Goal: Information Seeking & Learning: Learn about a topic

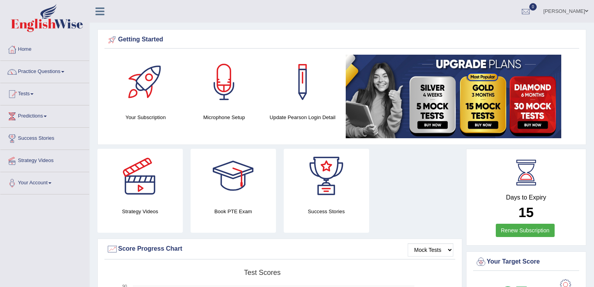
click at [43, 69] on link "Practice Questions" at bounding box center [44, 71] width 89 height 20
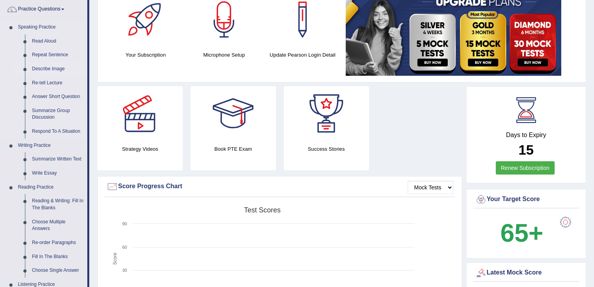
scroll to position [94, 0]
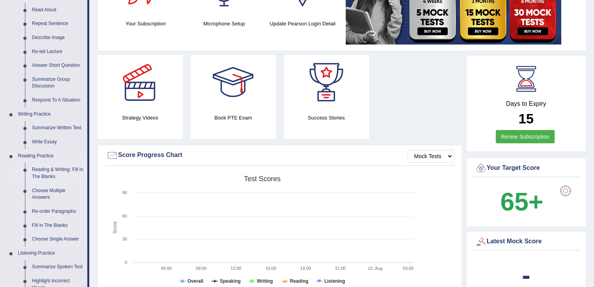
click at [51, 164] on link "Reading & Writing: Fill In The Blanks" at bounding box center [57, 173] width 59 height 21
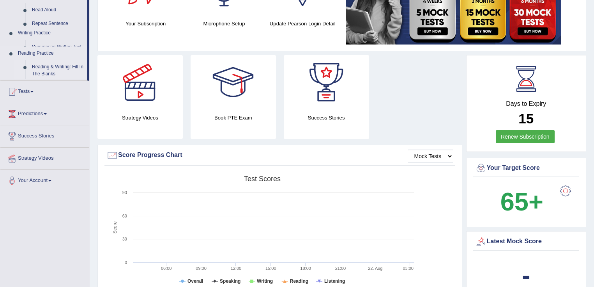
scroll to position [120, 0]
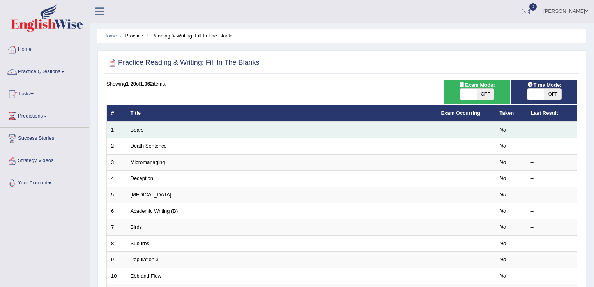
click at [135, 127] on link "Bears" at bounding box center [137, 130] width 13 height 6
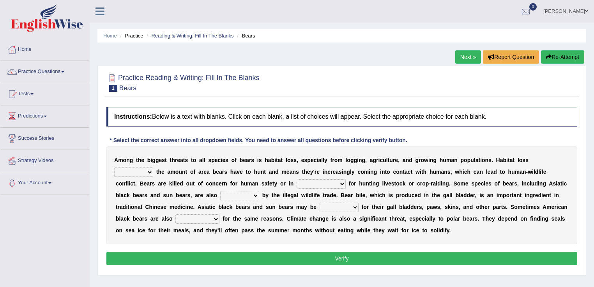
click at [146, 170] on select "increases reduces complies interacts" at bounding box center [133, 171] width 39 height 9
select select "reduces"
click at [114, 167] on select "increases reduces complies interacts" at bounding box center [133, 171] width 39 height 9
click at [342, 182] on select "coalition retaliation appreciation disinformation" at bounding box center [321, 183] width 49 height 9
select select "coalition"
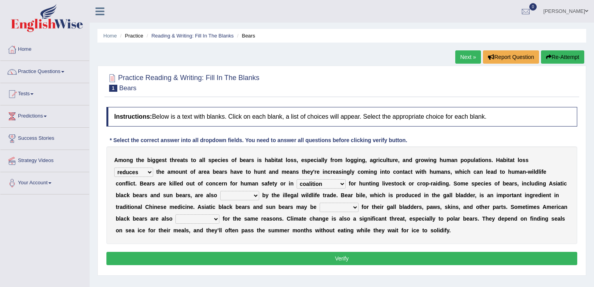
click at [297, 179] on select "coalition retaliation appreciation disinformation" at bounding box center [321, 183] width 49 height 9
click at [256, 194] on select "protected prohibited fattened threatened" at bounding box center [239, 195] width 39 height 9
select select "threatened"
click at [220, 191] on select "protected prohibited fattened threatened" at bounding box center [239, 195] width 39 height 9
click at [351, 207] on select "poached squelched coached blenched" at bounding box center [339, 206] width 39 height 9
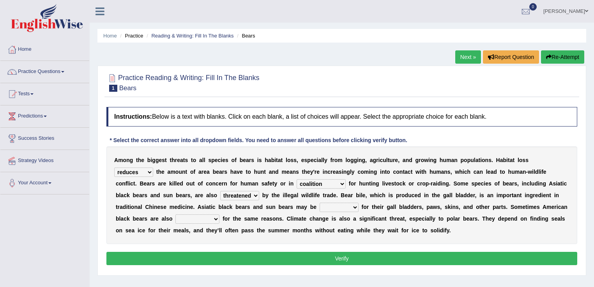
select select "squelched"
click at [320, 202] on select "poached squelched coached blenched" at bounding box center [339, 206] width 39 height 9
click at [218, 219] on select "begot foreseen encountered targeted" at bounding box center [198, 218] width 44 height 9
select select "targeted"
click at [176, 214] on select "begot foreseen encountered targeted" at bounding box center [198, 218] width 44 height 9
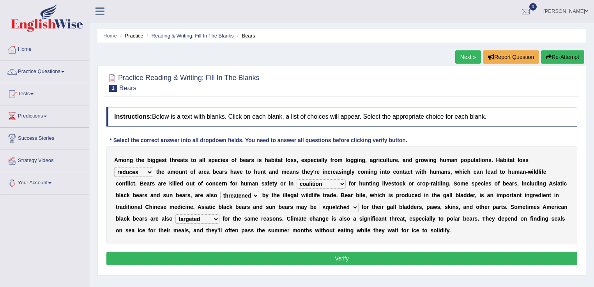
click at [341, 182] on select "coalition retaliation appreciation disinformation" at bounding box center [321, 183] width 49 height 9
click at [256, 195] on select "protected prohibited fattened threatened" at bounding box center [239, 195] width 39 height 9
click at [355, 204] on select "poached squelched coached blenched" at bounding box center [339, 206] width 39 height 9
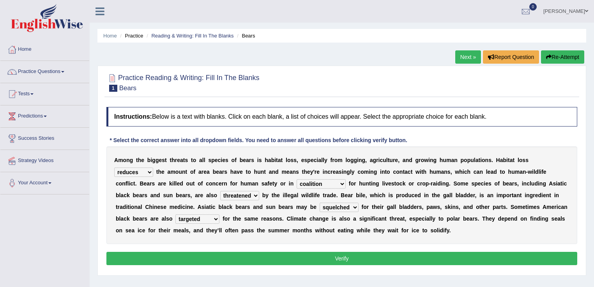
click at [355, 204] on select "poached squelched coached blenched" at bounding box center [339, 206] width 39 height 9
click at [355, 262] on button "Verify" at bounding box center [341, 258] width 471 height 13
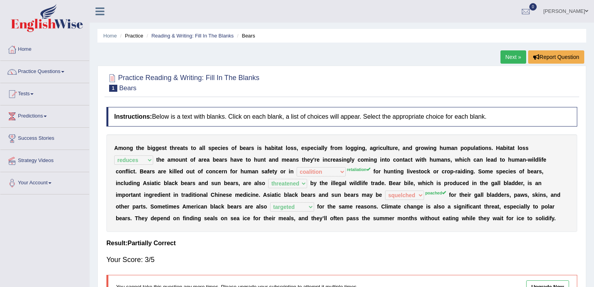
click at [512, 56] on link "Next »" at bounding box center [514, 56] width 26 height 13
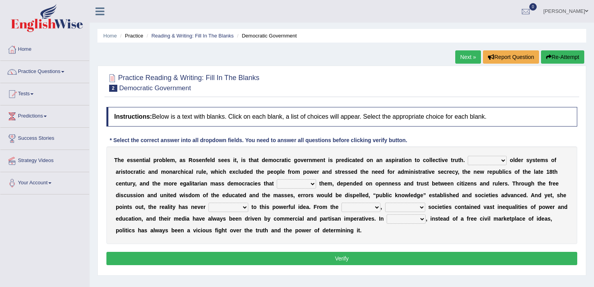
click at [497, 160] on select "Like Unlike Likely Safely" at bounding box center [487, 160] width 39 height 9
select select "Unlike"
click at [468, 156] on select "Like Unlike Likely Safely" at bounding box center [487, 160] width 39 height 9
click at [503, 162] on select "Like Unlike Likely Safely" at bounding box center [487, 160] width 39 height 9
click at [502, 159] on select "Like Unlike Likely Safely" at bounding box center [487, 160] width 39 height 9
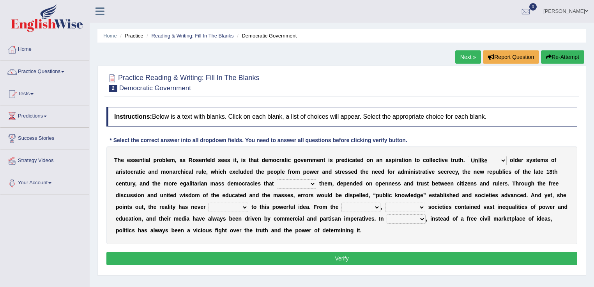
click at [312, 183] on select "readed grated succeeded printed" at bounding box center [296, 183] width 39 height 9
select select "grated"
click at [277, 179] on select "readed grated succeeded printed" at bounding box center [296, 183] width 39 height 9
click at [242, 206] on select "saved up stood up brought up lived up" at bounding box center [229, 206] width 40 height 9
select select "stood up"
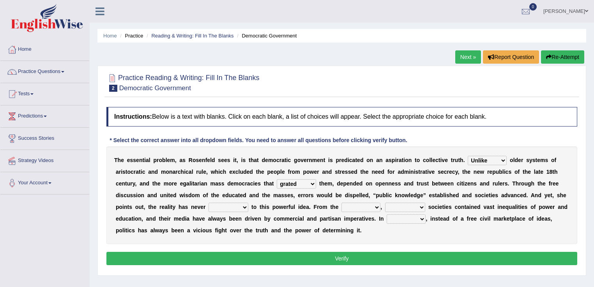
click at [209, 202] on select "saved up stood up brought up lived up" at bounding box center [229, 206] width 40 height 9
click at [376, 204] on select "outset ranged stood caught" at bounding box center [361, 206] width 39 height 9
select select "outset"
click at [342, 202] on select "outset ranged stood caught" at bounding box center [361, 206] width 39 height 9
click at [418, 209] on select "freedom democratic media stilled" at bounding box center [405, 206] width 40 height 9
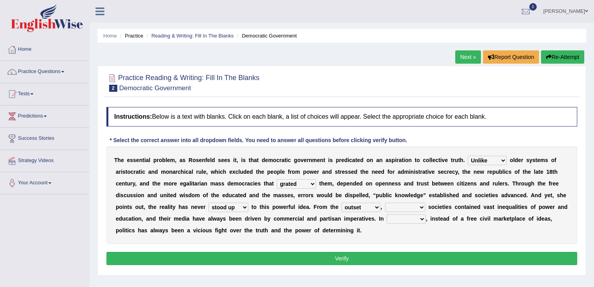
select select "democratic"
click at [385, 202] on select "freedom democratic media stilled" at bounding box center [405, 206] width 40 height 9
click at [295, 183] on select "readed grated succeeded printed" at bounding box center [296, 183] width 39 height 9
select select "succeeded"
click at [277, 179] on select "readed grated succeeded printed" at bounding box center [296, 183] width 39 height 9
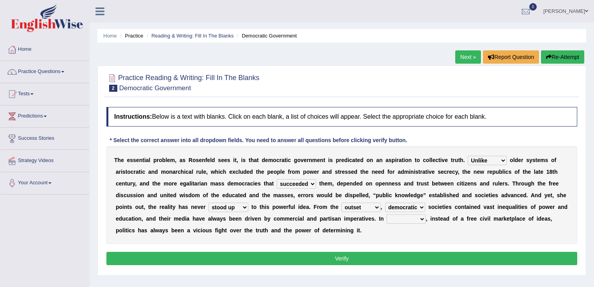
click at [296, 185] on select "readed grated succeeded printed" at bounding box center [296, 183] width 39 height 9
click at [277, 179] on select "readed grated succeeded printed" at bounding box center [296, 183] width 39 height 9
click at [415, 218] on select "power practice ideas fought" at bounding box center [406, 218] width 39 height 9
select select "practice"
click at [387, 214] on select "power practice ideas fought" at bounding box center [406, 218] width 39 height 9
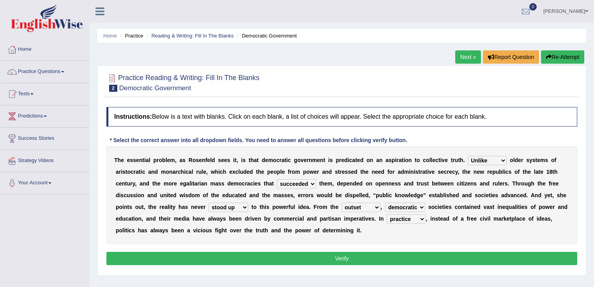
click at [215, 206] on select "saved up stood up brought up lived up" at bounding box center [229, 206] width 40 height 9
select select "lived up"
click at [209, 202] on select "saved up stood up brought up lived up" at bounding box center [229, 206] width 40 height 9
click at [417, 256] on button "Verify" at bounding box center [341, 258] width 471 height 13
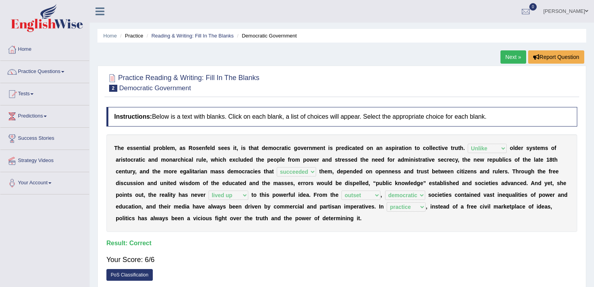
click at [506, 56] on link "Next »" at bounding box center [514, 56] width 26 height 13
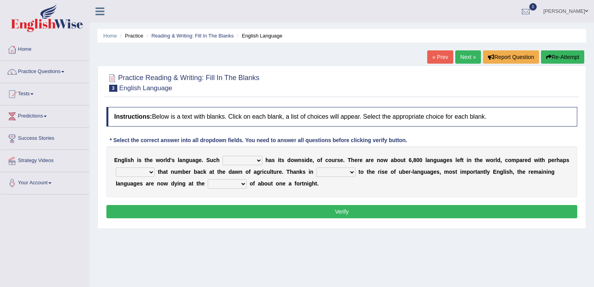
click at [263, 159] on b at bounding box center [264, 160] width 3 height 6
click at [253, 162] on select "power idea subject dominance" at bounding box center [243, 160] width 40 height 9
click at [223, 156] on select "power idea subject dominance" at bounding box center [243, 160] width 40 height 9
click at [257, 160] on select "power idea subject dominance" at bounding box center [243, 160] width 40 height 9
click at [397, 233] on div "Home Practice Reading & Writing: Fill In The Blanks English Language « Prev Nex…" at bounding box center [342, 195] width 505 height 390
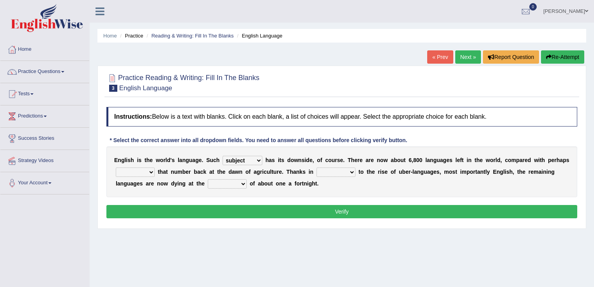
click at [258, 161] on select "power idea subject dominance" at bounding box center [243, 160] width 40 height 9
select select "dominance"
click at [223, 156] on select "power idea subject dominance" at bounding box center [243, 160] width 40 height 9
click at [147, 170] on select "rise twice firstly never" at bounding box center [135, 171] width 39 height 9
click at [350, 169] on select "rare start part bother" at bounding box center [336, 171] width 39 height 9
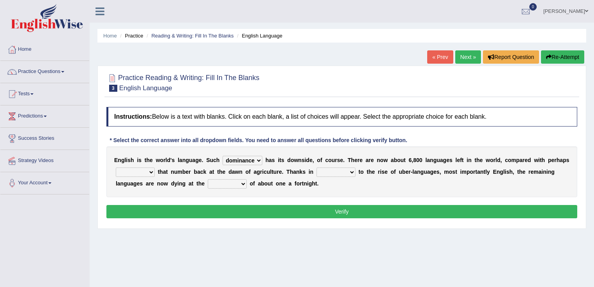
select select "part"
click at [317, 167] on select "rare start part bother" at bounding box center [336, 171] width 39 height 9
click at [244, 183] on select "state rate wait great" at bounding box center [227, 183] width 39 height 9
select select "rate"
click at [208, 179] on select "state rate wait great" at bounding box center [227, 183] width 39 height 9
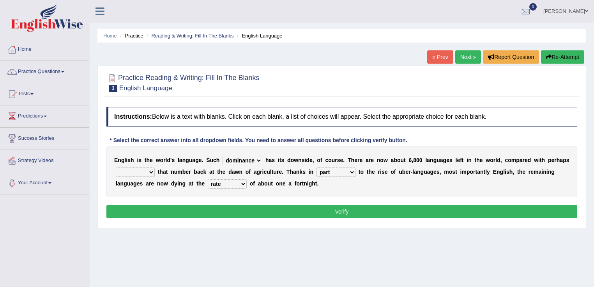
click at [154, 172] on select "rise twice firstly never" at bounding box center [135, 171] width 39 height 9
select select "twice"
click at [116, 167] on select "rise twice firstly never" at bounding box center [135, 171] width 39 height 9
click at [418, 213] on button "Verify" at bounding box center [341, 211] width 471 height 13
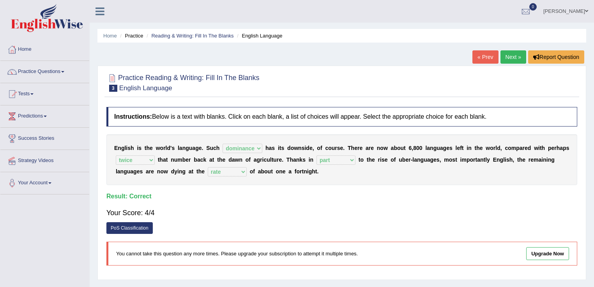
click at [520, 56] on link "Next »" at bounding box center [514, 56] width 26 height 13
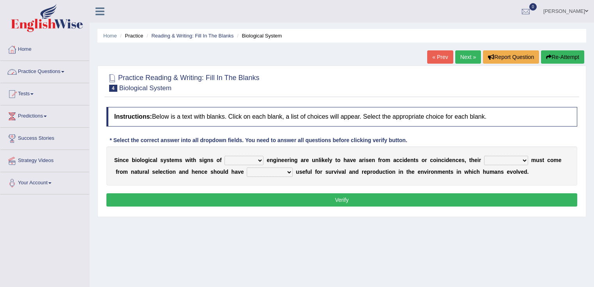
click at [69, 76] on link "Practice Questions" at bounding box center [44, 71] width 89 height 20
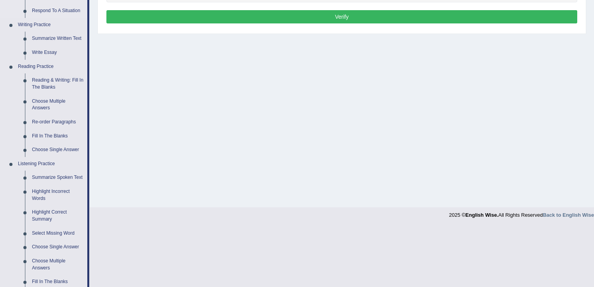
scroll to position [218, 0]
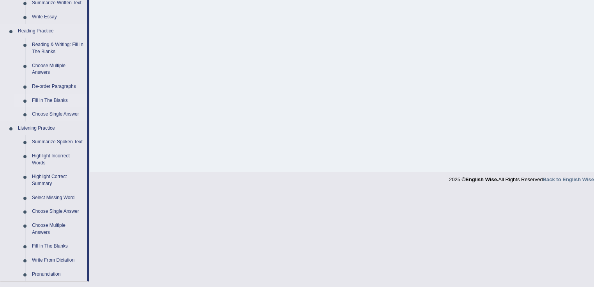
click at [63, 96] on link "Fill In The Blanks" at bounding box center [57, 101] width 59 height 14
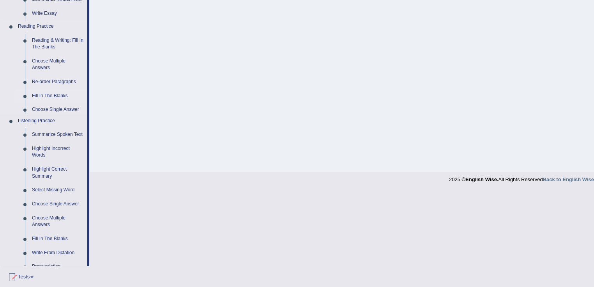
scroll to position [123, 0]
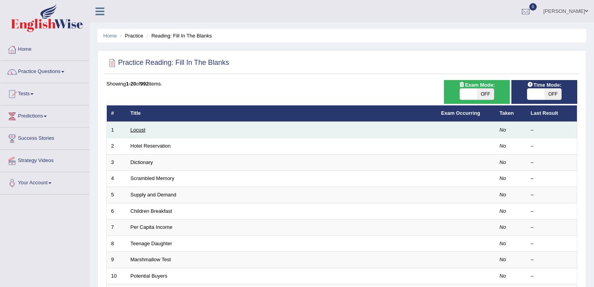
click at [134, 130] on link "Locust" at bounding box center [138, 130] width 15 height 6
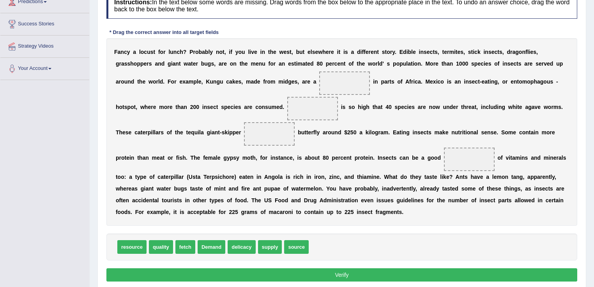
scroll to position [125, 0]
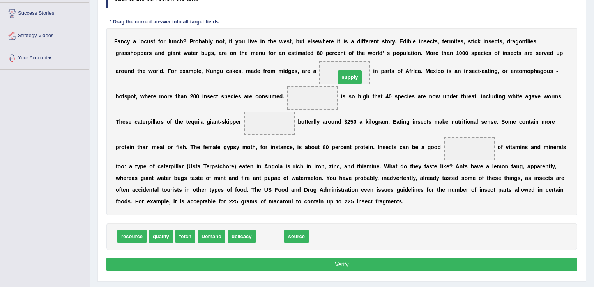
drag, startPoint x: 270, startPoint y: 238, endPoint x: 350, endPoint y: 79, distance: 178.1
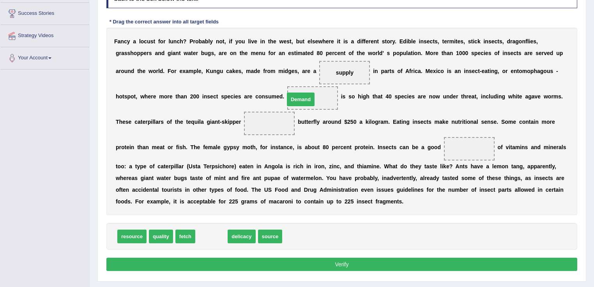
drag, startPoint x: 210, startPoint y: 235, endPoint x: 299, endPoint y: 98, distance: 163.5
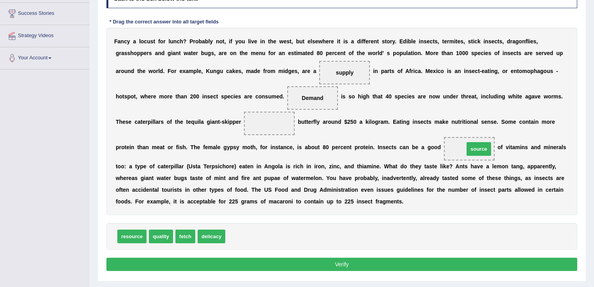
drag, startPoint x: 247, startPoint y: 234, endPoint x: 485, endPoint y: 147, distance: 253.4
drag, startPoint x: 348, startPoint y: 71, endPoint x: 259, endPoint y: 133, distance: 108.4
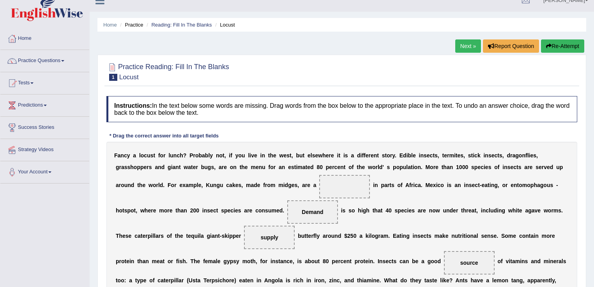
scroll to position [0, 0]
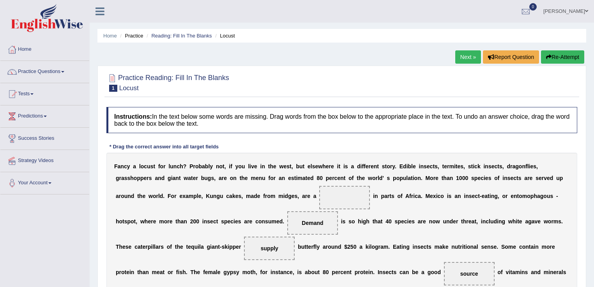
click at [464, 59] on link "Next »" at bounding box center [469, 56] width 26 height 13
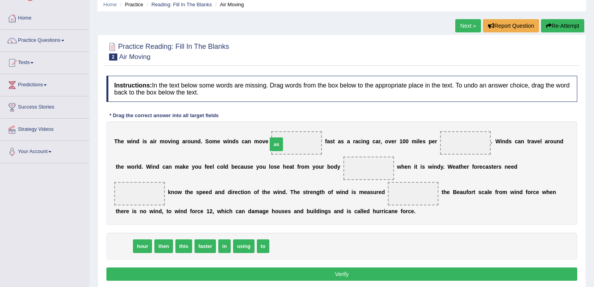
drag, startPoint x: 121, startPoint y: 245, endPoint x: 273, endPoint y: 143, distance: 183.4
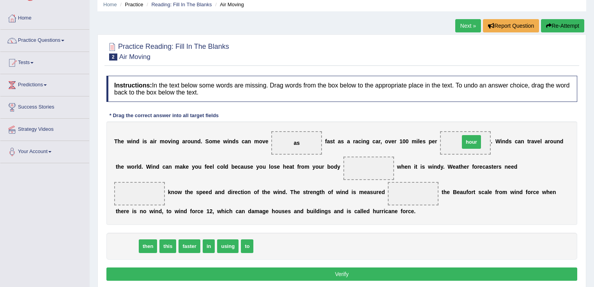
drag, startPoint x: 125, startPoint y: 245, endPoint x: 470, endPoint y: 141, distance: 360.2
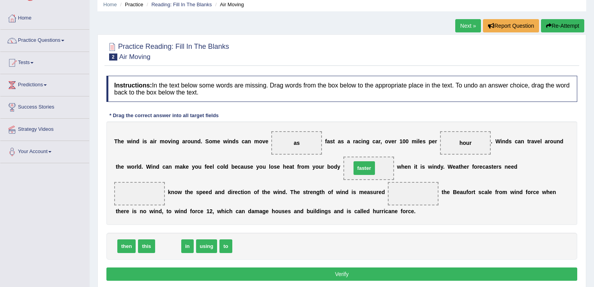
drag, startPoint x: 166, startPoint y: 242, endPoint x: 362, endPoint y: 164, distance: 211.2
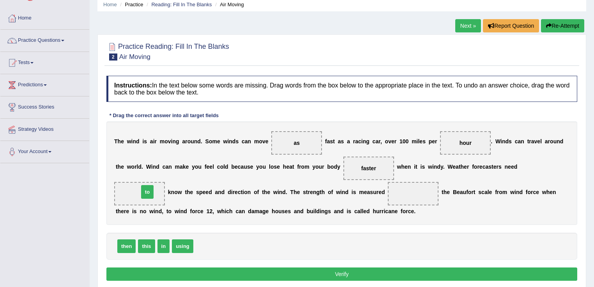
drag, startPoint x: 203, startPoint y: 246, endPoint x: 149, endPoint y: 192, distance: 77.0
drag, startPoint x: 184, startPoint y: 250, endPoint x: 412, endPoint y: 194, distance: 234.5
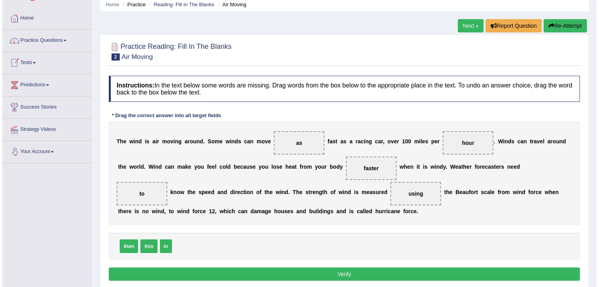
scroll to position [123, 0]
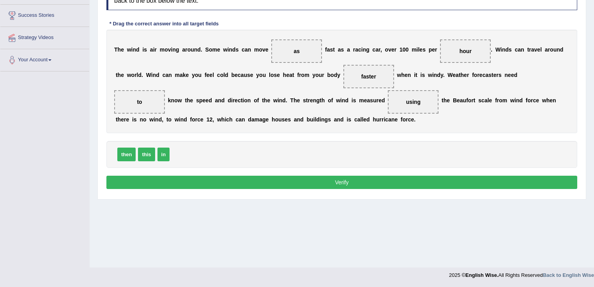
click at [377, 173] on div "Instructions: In the text below some words are missing. Drag words from the box…" at bounding box center [342, 87] width 475 height 215
click at [376, 176] on button "Verify" at bounding box center [341, 182] width 471 height 13
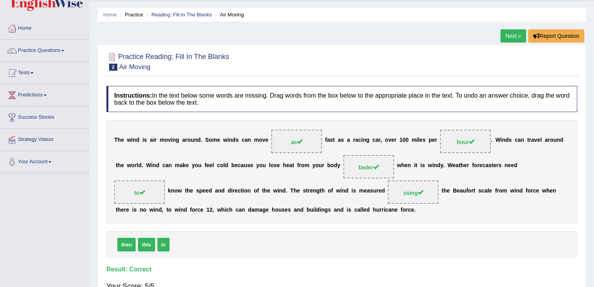
scroll to position [0, 0]
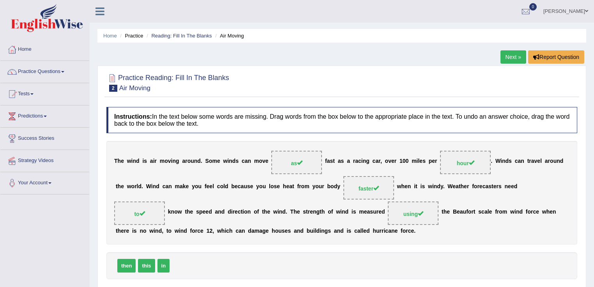
click at [510, 58] on link "Next »" at bounding box center [514, 56] width 26 height 13
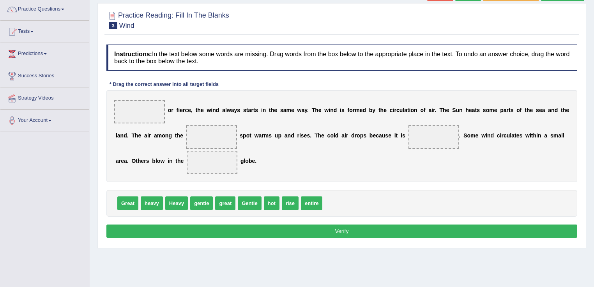
scroll to position [69, 0]
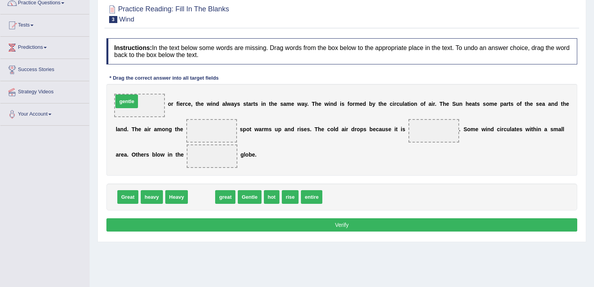
drag, startPoint x: 206, startPoint y: 193, endPoint x: 131, endPoint y: 98, distance: 121.4
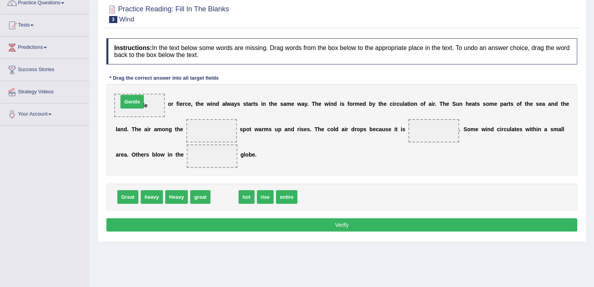
drag, startPoint x: 234, startPoint y: 193, endPoint x: 142, endPoint y: 98, distance: 132.7
drag, startPoint x: 219, startPoint y: 196, endPoint x: 212, endPoint y: 134, distance: 62.8
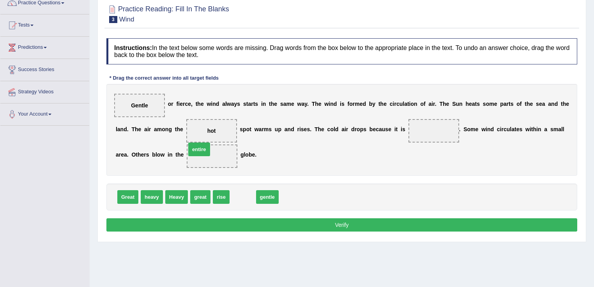
drag, startPoint x: 236, startPoint y: 199, endPoint x: 193, endPoint y: 151, distance: 64.6
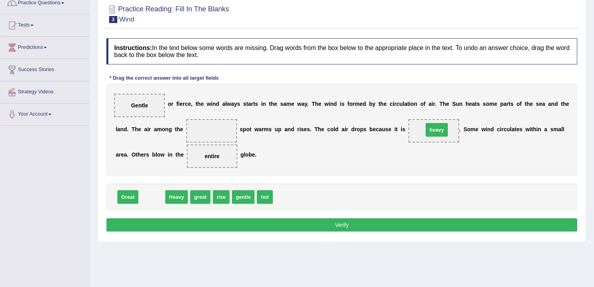
drag, startPoint x: 153, startPoint y: 195, endPoint x: 438, endPoint y: 128, distance: 292.9
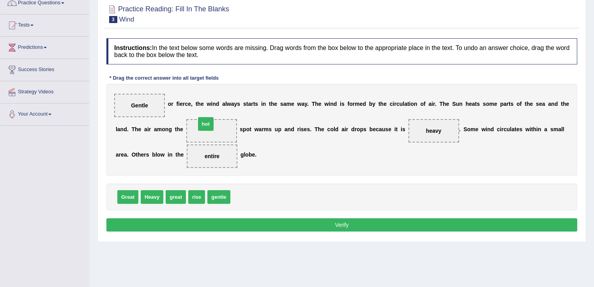
drag, startPoint x: 241, startPoint y: 199, endPoint x: 209, endPoint y: 128, distance: 76.8
click at [342, 219] on button "Verify" at bounding box center [341, 224] width 471 height 13
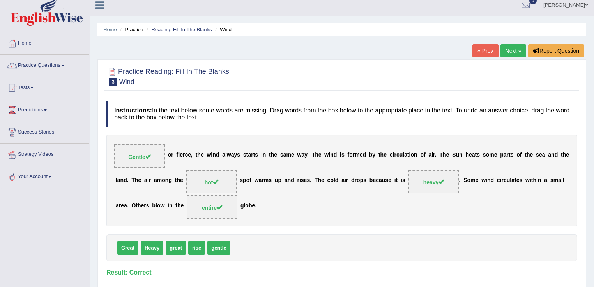
scroll to position [0, 0]
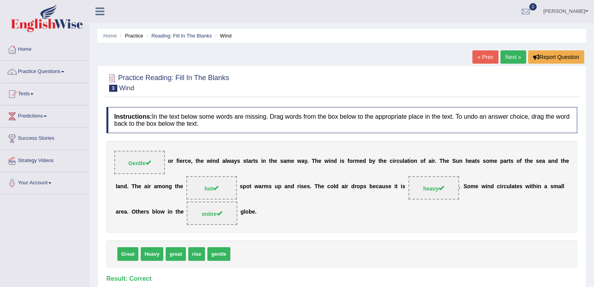
click at [516, 58] on link "Next »" at bounding box center [514, 56] width 26 height 13
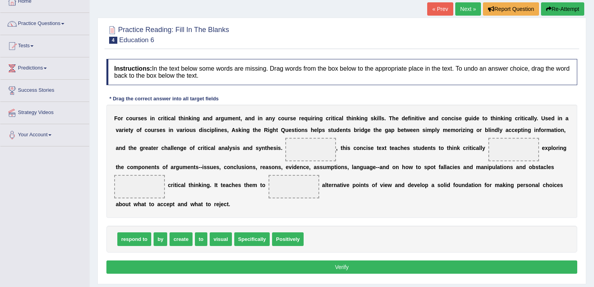
scroll to position [94, 0]
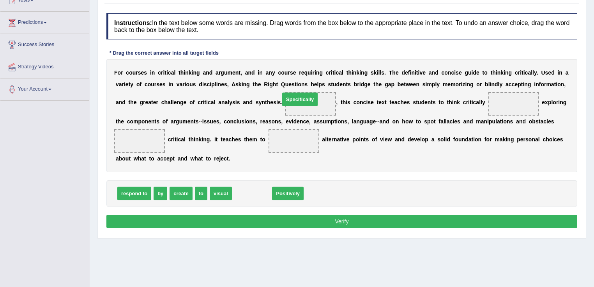
drag, startPoint x: 248, startPoint y: 192, endPoint x: 296, endPoint y: 98, distance: 105.5
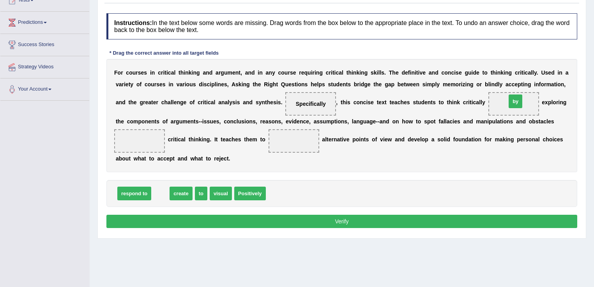
drag, startPoint x: 156, startPoint y: 191, endPoint x: 511, endPoint y: 99, distance: 367.1
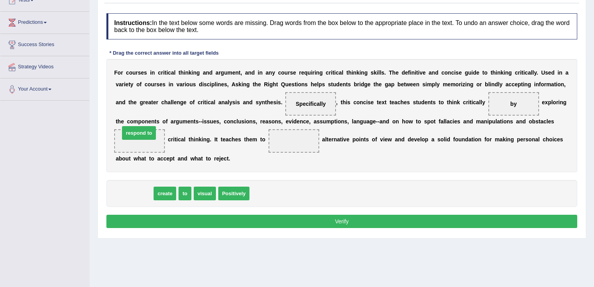
drag, startPoint x: 140, startPoint y: 194, endPoint x: 145, endPoint y: 133, distance: 60.6
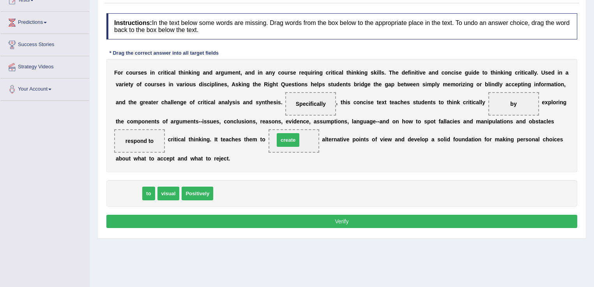
drag, startPoint x: 126, startPoint y: 193, endPoint x: 286, endPoint y: 139, distance: 168.3
click at [332, 224] on button "Verify" at bounding box center [341, 221] width 471 height 13
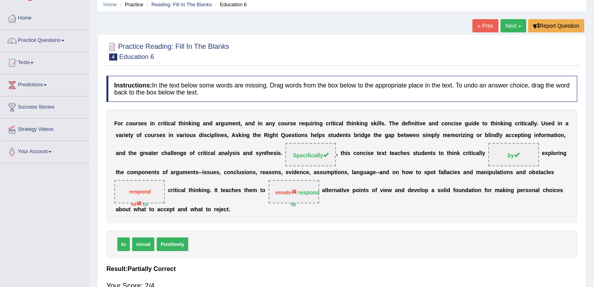
scroll to position [0, 0]
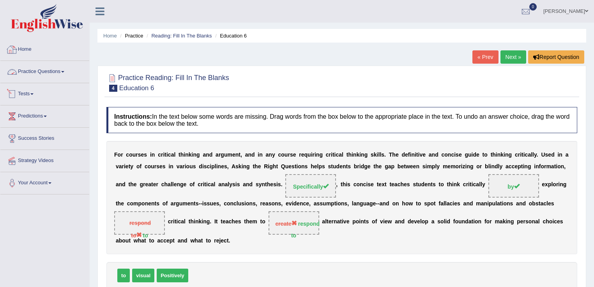
click at [43, 70] on link "Practice Questions" at bounding box center [44, 71] width 89 height 20
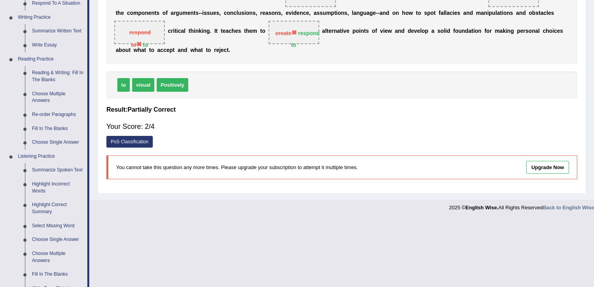
scroll to position [218, 0]
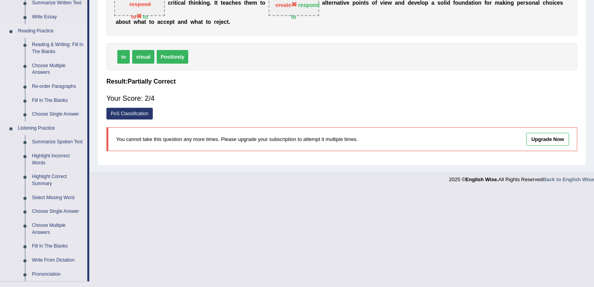
click at [64, 82] on link "Re-order Paragraphs" at bounding box center [57, 87] width 59 height 14
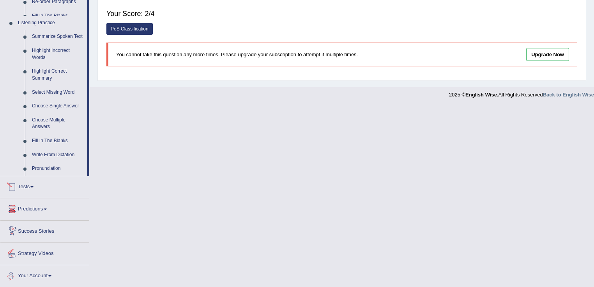
scroll to position [288, 0]
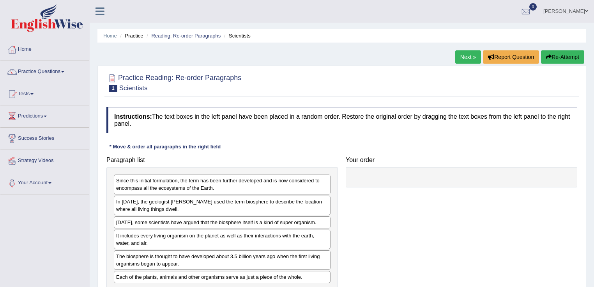
scroll to position [94, 0]
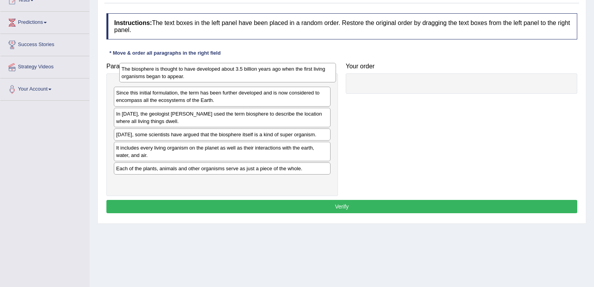
drag, startPoint x: 160, startPoint y: 169, endPoint x: 165, endPoint y: 76, distance: 93.0
click at [165, 76] on div "The biosphere is thought to have developed about 3.5 billion years ago when the…" at bounding box center [227, 73] width 217 height 20
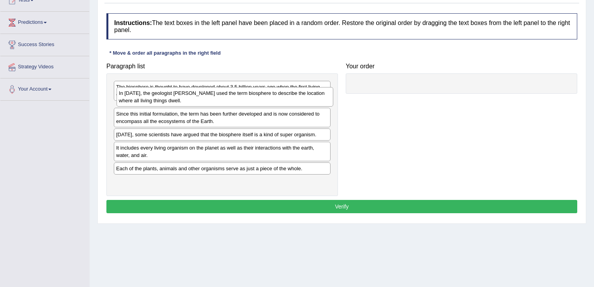
drag, startPoint x: 170, startPoint y: 131, endPoint x: 172, endPoint y: 96, distance: 35.1
click at [172, 96] on div "In [DATE], the geologist [PERSON_NAME] used the term biosphere to describe the …" at bounding box center [225, 97] width 217 height 20
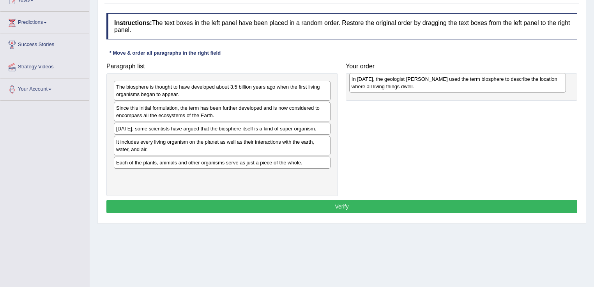
drag, startPoint x: 169, startPoint y: 112, endPoint x: 404, endPoint y: 84, distance: 237.3
click at [404, 84] on div "In [DATE], the geologist [PERSON_NAME] used the term biosphere to describe the …" at bounding box center [458, 83] width 217 height 20
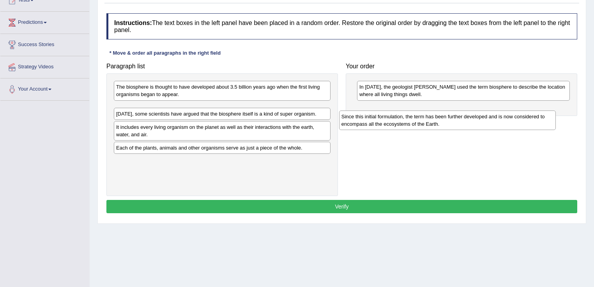
drag, startPoint x: 216, startPoint y: 112, endPoint x: 441, endPoint y: 120, distance: 224.8
click at [441, 120] on div "Since this initial formulation, the term has been further developed and is now …" at bounding box center [447, 120] width 217 height 20
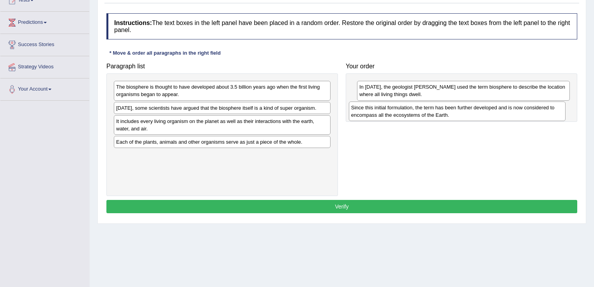
drag, startPoint x: 157, startPoint y: 110, endPoint x: 392, endPoint y: 110, distance: 235.2
click at [392, 110] on div "Since this initial formulation, the term has been further developed and is now …" at bounding box center [457, 111] width 217 height 20
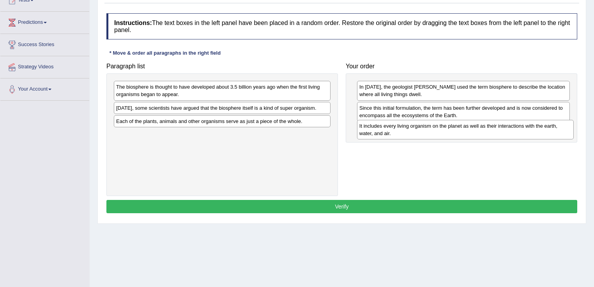
drag, startPoint x: 203, startPoint y: 120, endPoint x: 446, endPoint y: 125, distance: 243.5
click at [446, 125] on div "It includes every living organism on the planet as well as their interactions w…" at bounding box center [465, 130] width 217 height 20
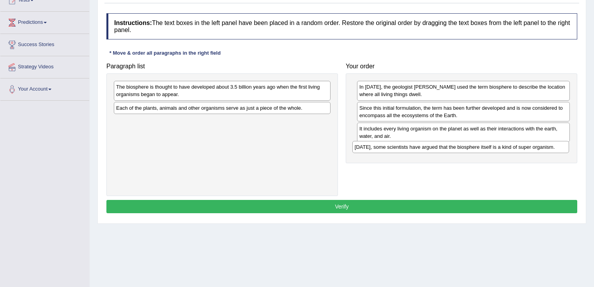
drag, startPoint x: 167, startPoint y: 107, endPoint x: 406, endPoint y: 146, distance: 242.0
click at [406, 146] on div "[DATE], some scientists have argued that the biosphere itself is a kind of supe…" at bounding box center [461, 147] width 217 height 12
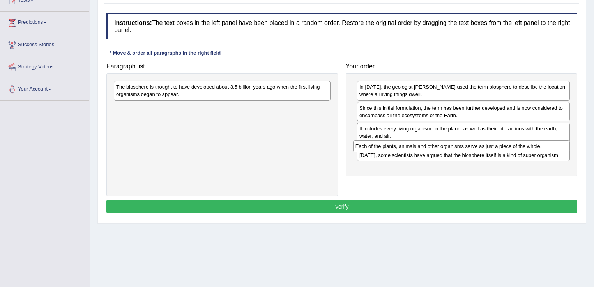
drag, startPoint x: 170, startPoint y: 108, endPoint x: 409, endPoint y: 147, distance: 242.6
click at [409, 147] on div "Each of the plants, animals and other organisms serve as just a piece of the wh…" at bounding box center [461, 146] width 217 height 12
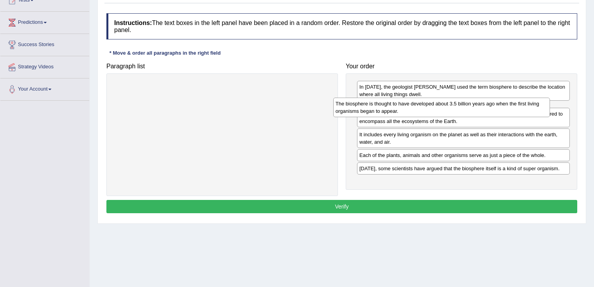
drag, startPoint x: 220, startPoint y: 89, endPoint x: 439, endPoint y: 105, distance: 220.3
click at [439, 105] on div "The biosphere is thought to have developed about 3.5 billion years ago when the…" at bounding box center [442, 108] width 217 height 20
drag, startPoint x: 437, startPoint y: 128, endPoint x: 436, endPoint y: 105, distance: 23.8
click at [436, 105] on div "Since this initial formulation, the term has been further developed and is now …" at bounding box center [462, 108] width 213 height 20
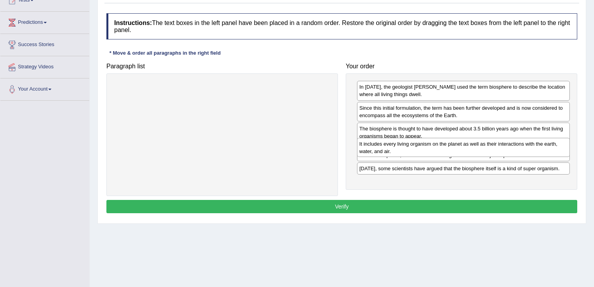
drag, startPoint x: 408, startPoint y: 156, endPoint x: 410, endPoint y: 152, distance: 5.1
click at [410, 152] on div "It includes every living organism on the planet as well as their interactions w…" at bounding box center [463, 148] width 213 height 20
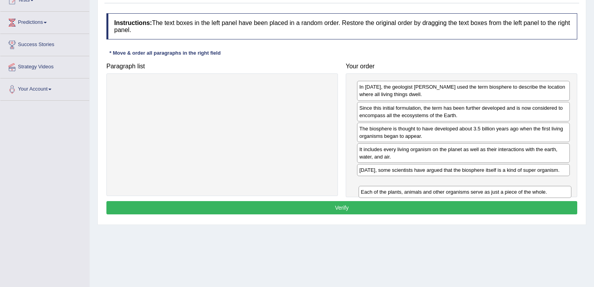
drag, startPoint x: 496, startPoint y: 169, endPoint x: 498, endPoint y: 191, distance: 22.7
click at [498, 191] on div "Each of the plants, animals and other organisms serve as just a piece of the wh…" at bounding box center [465, 192] width 213 height 12
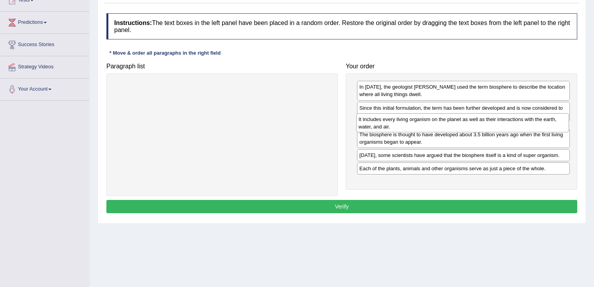
drag, startPoint x: 436, startPoint y: 152, endPoint x: 435, endPoint y: 122, distance: 29.7
click at [435, 122] on div "It includes every living organism on the planet as well as their interactions w…" at bounding box center [463, 123] width 213 height 20
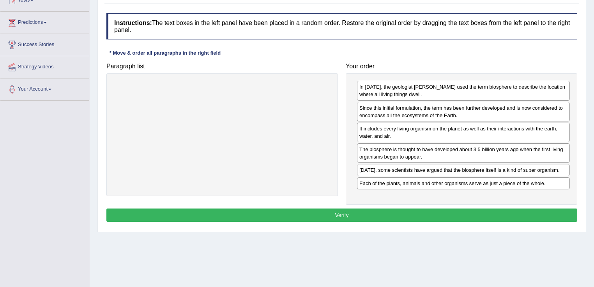
click at [494, 208] on button "Verify" at bounding box center [341, 214] width 471 height 13
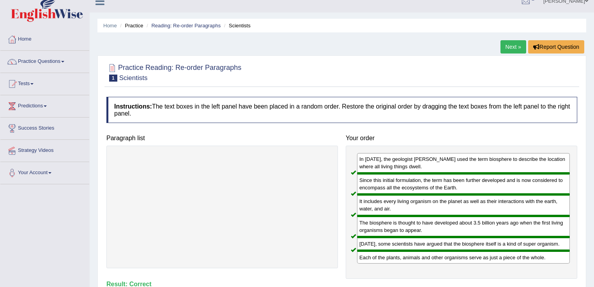
scroll to position [0, 0]
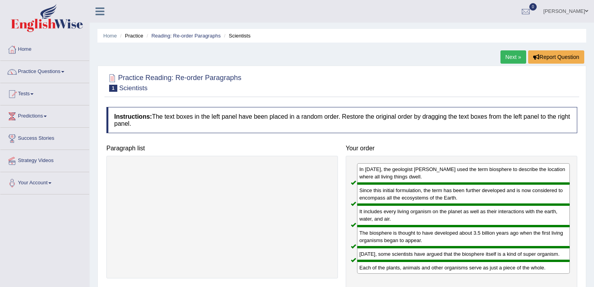
click at [522, 50] on link "Next »" at bounding box center [514, 56] width 26 height 13
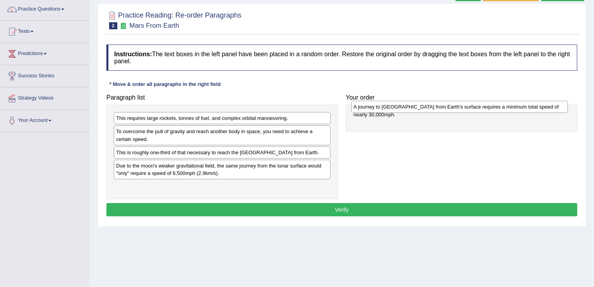
drag, startPoint x: 134, startPoint y: 162, endPoint x: 371, endPoint y: 104, distance: 244.6
click at [371, 104] on div "A journey to [GEOGRAPHIC_DATA] from Earth's surface requires a minimum total sp…" at bounding box center [459, 107] width 217 height 12
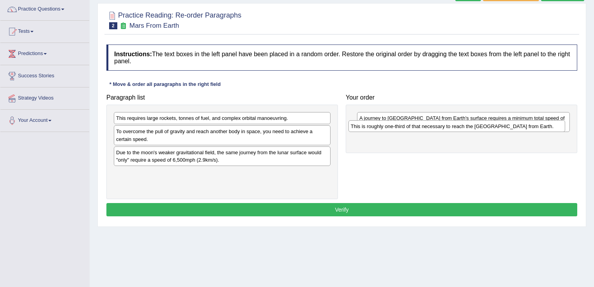
drag, startPoint x: 224, startPoint y: 153, endPoint x: 459, endPoint y: 127, distance: 236.2
click at [459, 127] on div "This is roughly one-third of that necessary to reach the [GEOGRAPHIC_DATA] from…" at bounding box center [457, 126] width 217 height 12
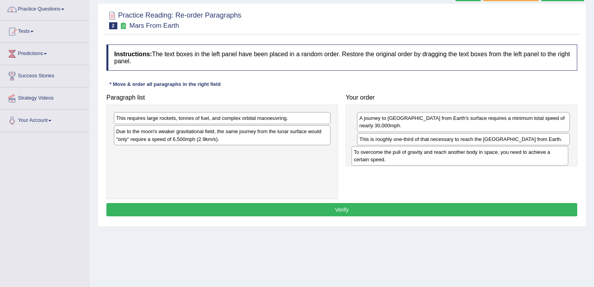
drag, startPoint x: 195, startPoint y: 138, endPoint x: 433, endPoint y: 159, distance: 238.8
click at [433, 159] on div "To overcome the pull of gravity and reach another body in space, you need to ac…" at bounding box center [460, 156] width 217 height 20
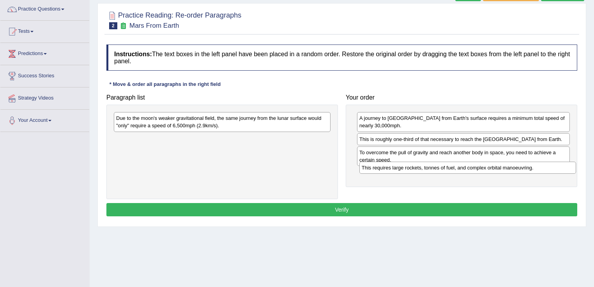
drag, startPoint x: 159, startPoint y: 119, endPoint x: 405, endPoint y: 168, distance: 250.7
click at [405, 168] on div "This requires large rockets, tonnes of fuel, and complex orbital manoeuvring." at bounding box center [468, 167] width 217 height 12
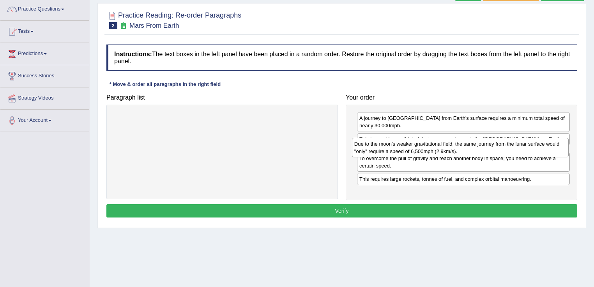
drag, startPoint x: 165, startPoint y: 127, endPoint x: 404, endPoint y: 152, distance: 240.0
click at [404, 152] on div "Due to the moon's weaker gravitational field, the same journey from the lunar s…" at bounding box center [460, 148] width 217 height 20
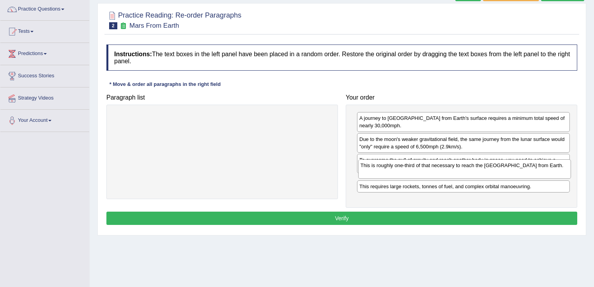
drag, startPoint x: 413, startPoint y: 137, endPoint x: 415, endPoint y: 170, distance: 34.0
click at [415, 170] on div "This is roughly one-third of that necessary to reach the International Space St…" at bounding box center [464, 169] width 213 height 20
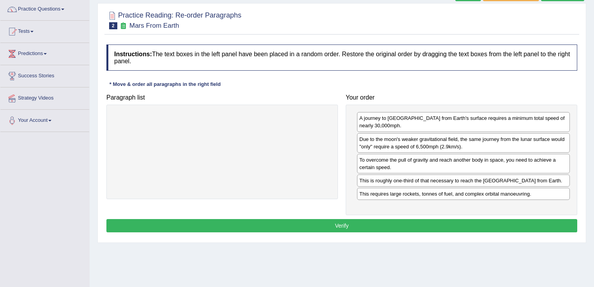
click at [379, 226] on button "Verify" at bounding box center [341, 225] width 471 height 13
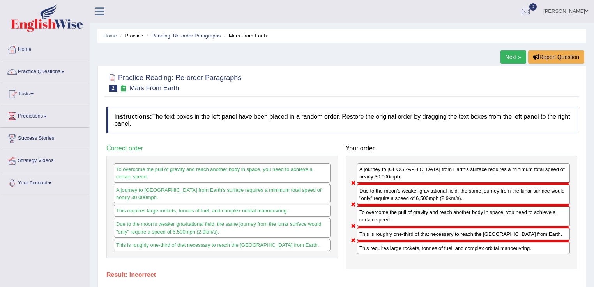
click at [507, 53] on link "Next »" at bounding box center [514, 56] width 26 height 13
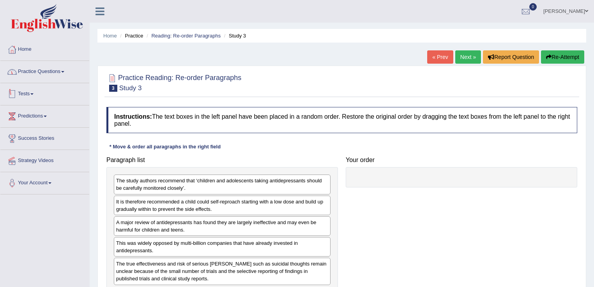
click at [30, 74] on link "Practice Questions" at bounding box center [44, 71] width 89 height 20
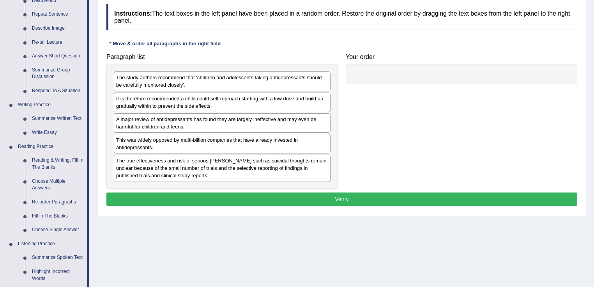
scroll to position [156, 0]
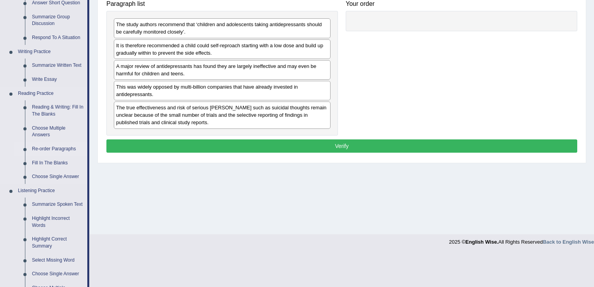
click at [48, 145] on link "Re-order Paragraphs" at bounding box center [57, 149] width 59 height 14
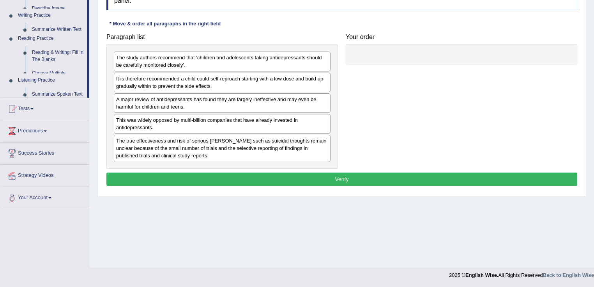
scroll to position [123, 0]
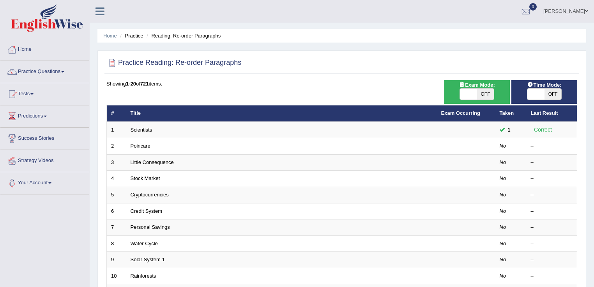
click at [140, 144] on link "Poincare" at bounding box center [141, 146] width 20 height 6
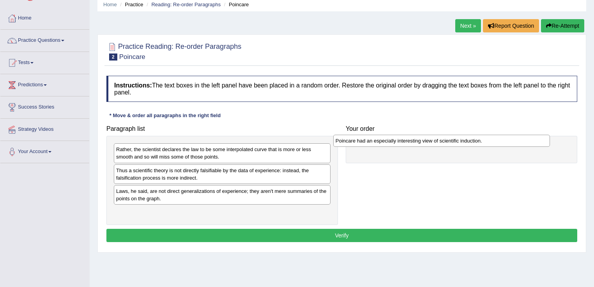
drag, startPoint x: 131, startPoint y: 173, endPoint x: 351, endPoint y: 144, distance: 221.6
click at [351, 144] on div "Poincare had an especially interesting view of scientific induction." at bounding box center [442, 141] width 217 height 12
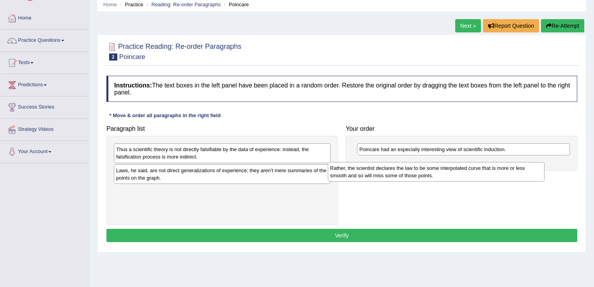
drag, startPoint x: 153, startPoint y: 151, endPoint x: 367, endPoint y: 170, distance: 215.0
click at [367, 170] on div "Rather, the scientist declares the law to be some interpolated curve that is mo…" at bounding box center [436, 172] width 217 height 20
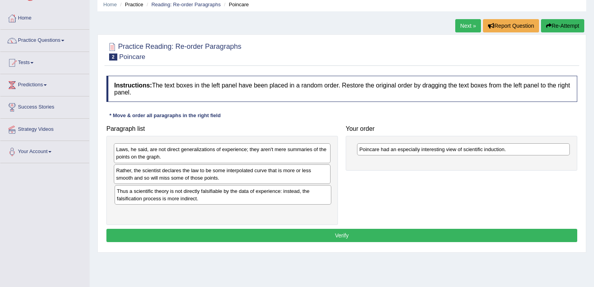
drag, startPoint x: 149, startPoint y: 154, endPoint x: 150, endPoint y: 196, distance: 41.7
click at [150, 196] on div "Thus a scientific theory is not directly falsifiable by the data of experience:…" at bounding box center [223, 195] width 217 height 20
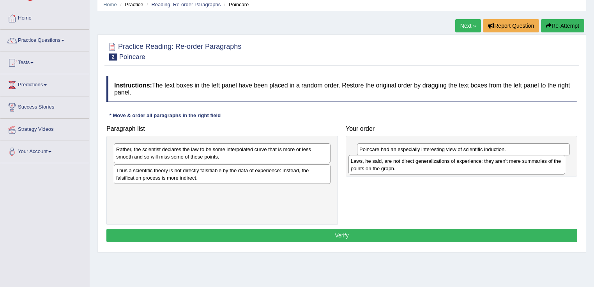
drag, startPoint x: 187, startPoint y: 156, endPoint x: 422, endPoint y: 167, distance: 235.1
click at [422, 167] on div "Laws, he said, are not direct generalizations of experience; they aren't mere s…" at bounding box center [457, 165] width 217 height 20
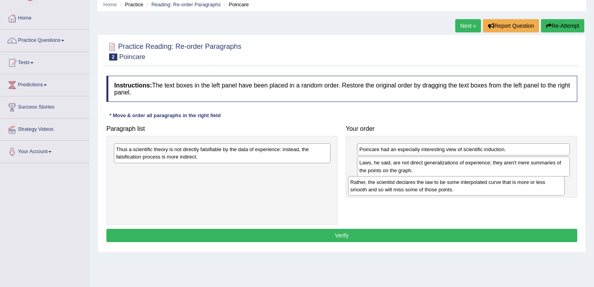
drag, startPoint x: 215, startPoint y: 156, endPoint x: 449, endPoint y: 189, distance: 236.7
click at [449, 189] on div "Rather, the scientist declares the law to be some interpolated curve that is mo…" at bounding box center [456, 186] width 217 height 20
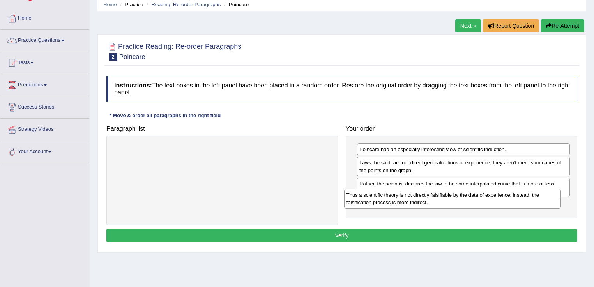
drag, startPoint x: 145, startPoint y: 151, endPoint x: 376, endPoint y: 197, distance: 235.0
click at [376, 197] on div "Thus a scientific theory is not directly falsifiable by the data of experience:…" at bounding box center [452, 199] width 217 height 20
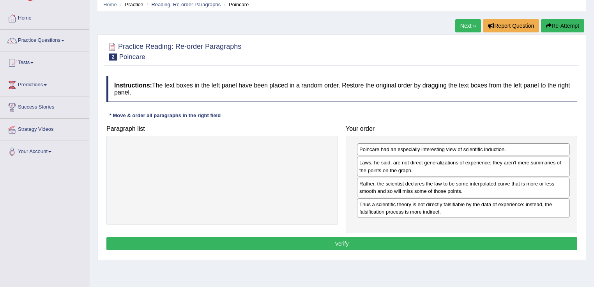
click at [312, 243] on button "Verify" at bounding box center [341, 243] width 471 height 13
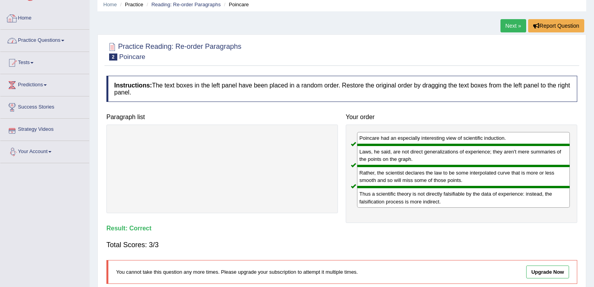
click at [64, 37] on link "Practice Questions" at bounding box center [44, 40] width 89 height 20
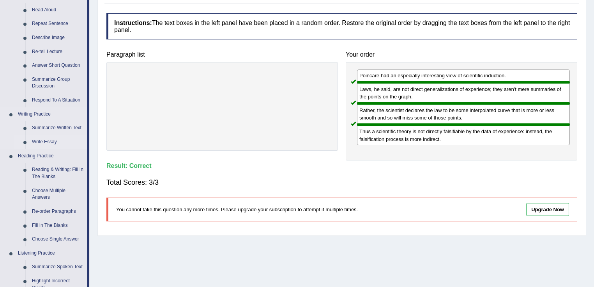
scroll to position [125, 0]
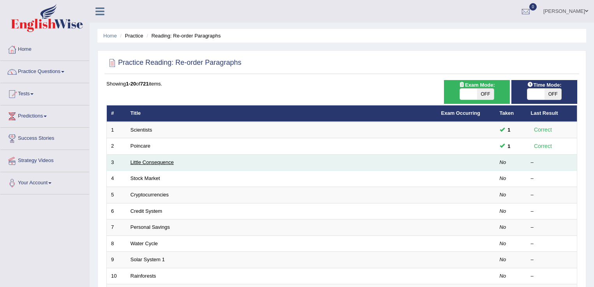
click at [169, 160] on link "Little Consequence" at bounding box center [152, 162] width 43 height 6
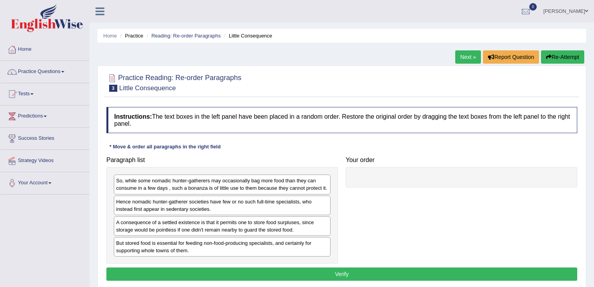
click at [425, 286] on html "Toggle navigation Home Practice Questions Speaking Practice Read Aloud Repeat S…" at bounding box center [297, 143] width 594 height 287
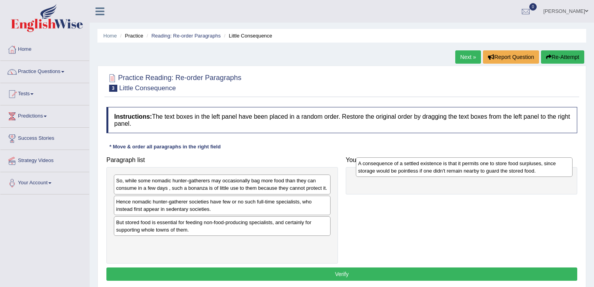
drag, startPoint x: 135, startPoint y: 224, endPoint x: 373, endPoint y: 169, distance: 243.4
click at [373, 169] on div "A consequence of a settled existence is that it permits one to store food surpl…" at bounding box center [464, 167] width 217 height 20
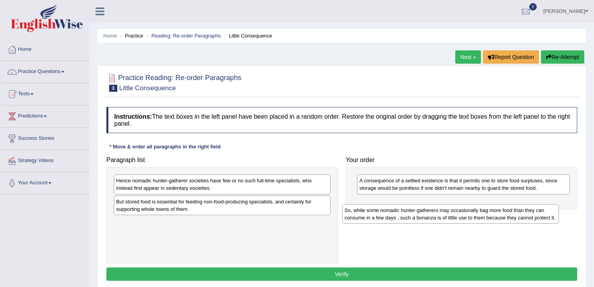
drag, startPoint x: 168, startPoint y: 187, endPoint x: 396, endPoint y: 217, distance: 230.5
click at [396, 217] on div "So, while some nomadic hunter-gatherers may occasionally bag more food than the…" at bounding box center [450, 214] width 217 height 20
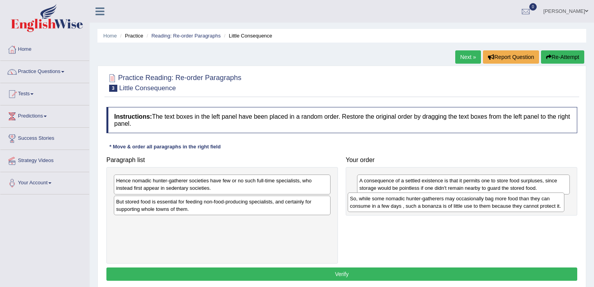
drag, startPoint x: 165, startPoint y: 222, endPoint x: 399, endPoint y: 199, distance: 235.2
click at [399, 199] on div "So, while some nomadic hunter-gatherers may occasionally bag more food than the…" at bounding box center [456, 202] width 217 height 20
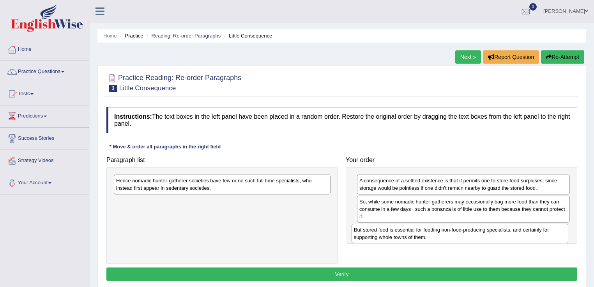
drag, startPoint x: 149, startPoint y: 209, endPoint x: 387, endPoint y: 238, distance: 239.6
click at [387, 238] on div "But stored food is essential for feeding non-food-producing specialists, and ce…" at bounding box center [460, 234] width 217 height 20
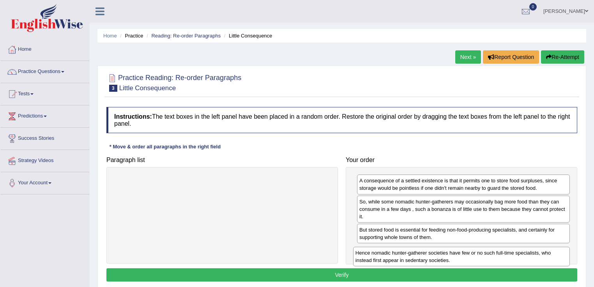
drag, startPoint x: 188, startPoint y: 188, endPoint x: 428, endPoint y: 260, distance: 250.1
click at [428, 260] on div "Hence nomadic hunter-gatherer societies have few or no such full-time specialis…" at bounding box center [461, 257] width 217 height 20
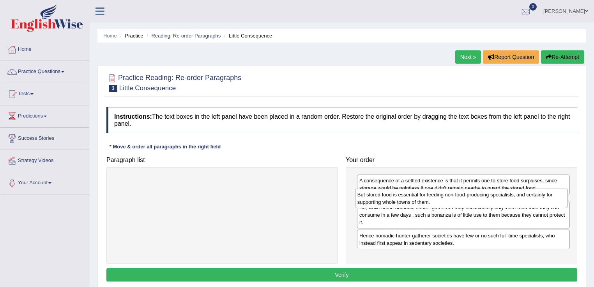
drag, startPoint x: 409, startPoint y: 235, endPoint x: 407, endPoint y: 201, distance: 34.8
click at [407, 201] on div "But stored food is essential for feeding non-food-producing specialists, and ce…" at bounding box center [461, 198] width 213 height 20
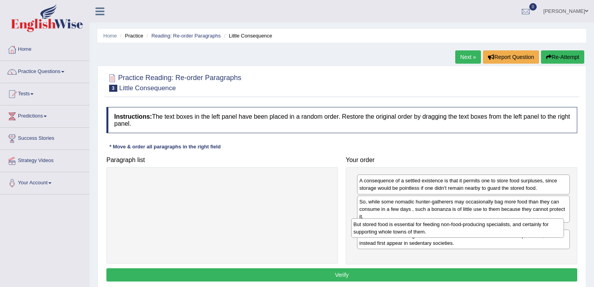
drag, startPoint x: 444, startPoint y: 203, endPoint x: 438, endPoint y: 226, distance: 23.7
click at [438, 226] on div "But stored food is essential for feeding non-food-producing specialists, and ce…" at bounding box center [457, 228] width 213 height 20
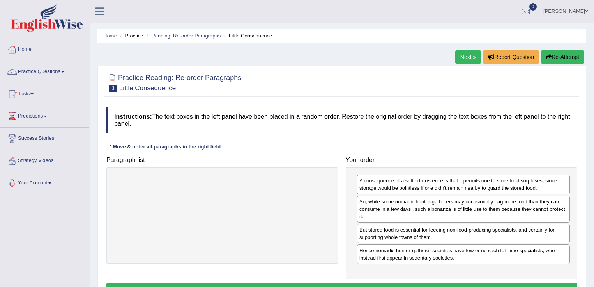
click at [378, 285] on button "Verify" at bounding box center [341, 289] width 471 height 13
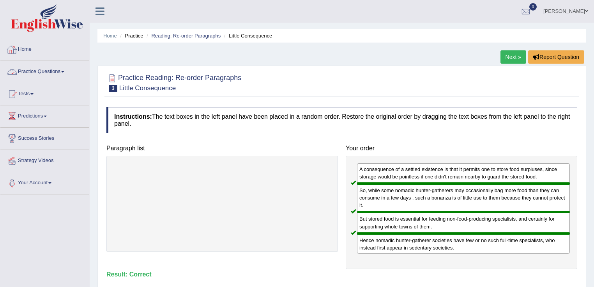
click at [25, 48] on link "Home" at bounding box center [44, 49] width 89 height 20
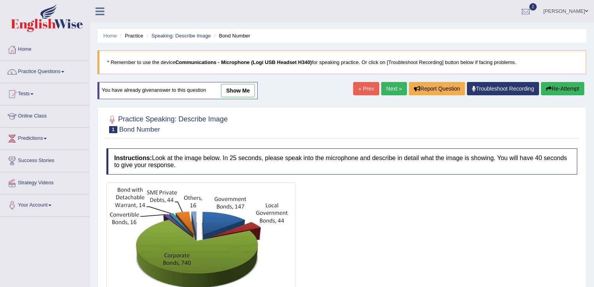
click at [382, 94] on link "Next »" at bounding box center [394, 88] width 26 height 13
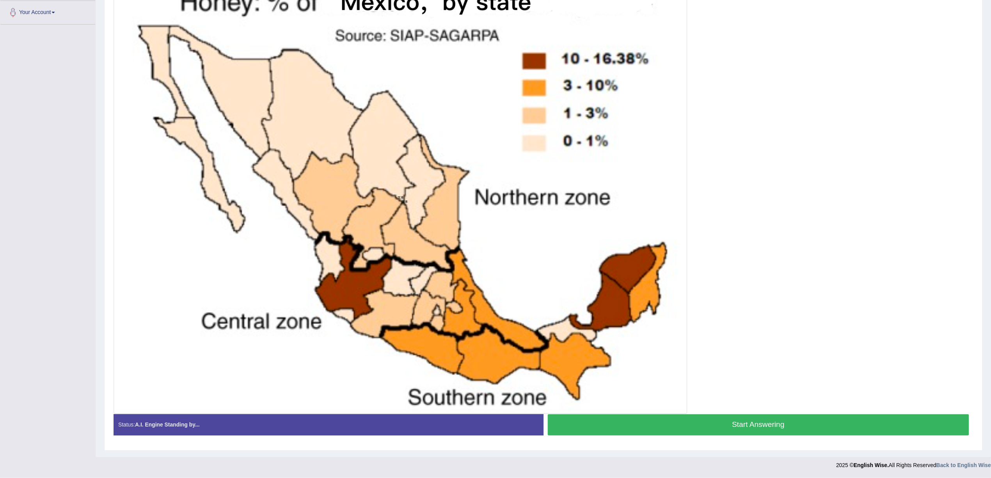
scroll to position [165, 0]
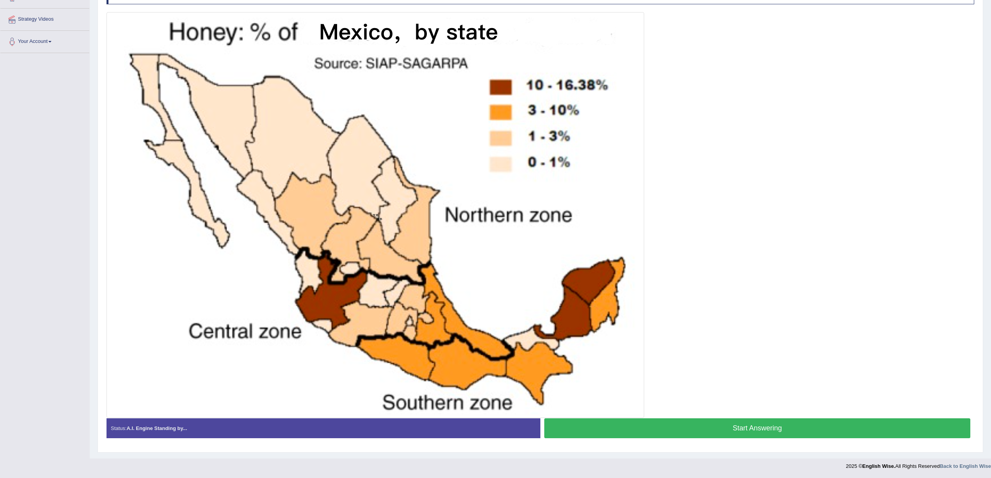
click at [594, 273] on div at bounding box center [540, 215] width 868 height 406
